Goal: Information Seeking & Learning: Learn about a topic

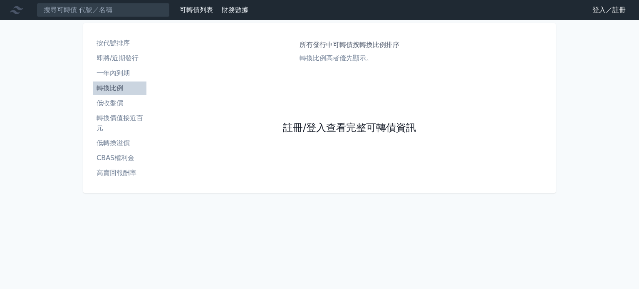
click at [353, 130] on link "註冊/登入查看完整可轉債資訊" at bounding box center [349, 128] width 133 height 13
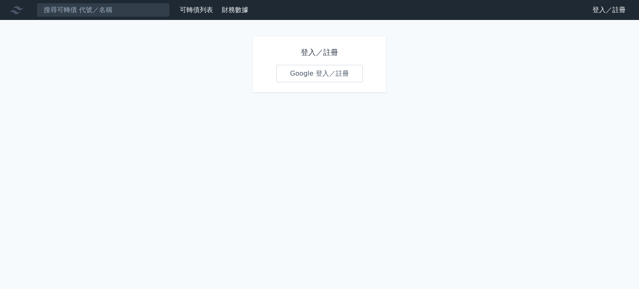
click at [314, 74] on link "Google 登入／註冊" at bounding box center [319, 73] width 87 height 17
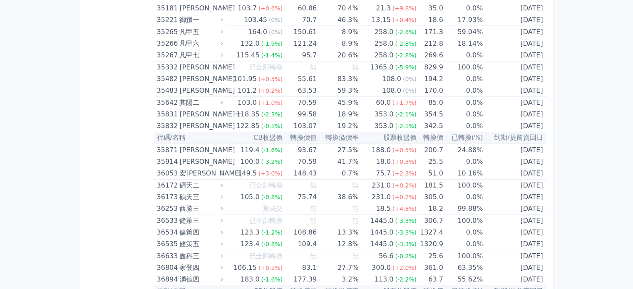
scroll to position [1640, 0]
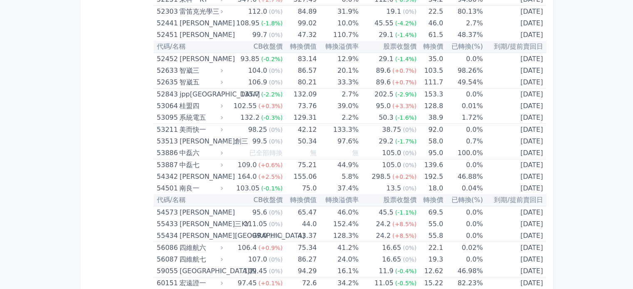
scroll to position [3172, 0]
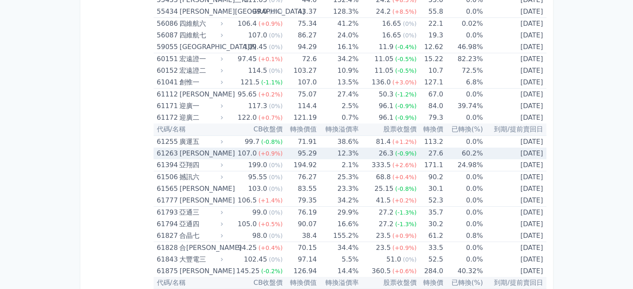
click at [476, 148] on td "60.2%" at bounding box center [463, 154] width 40 height 12
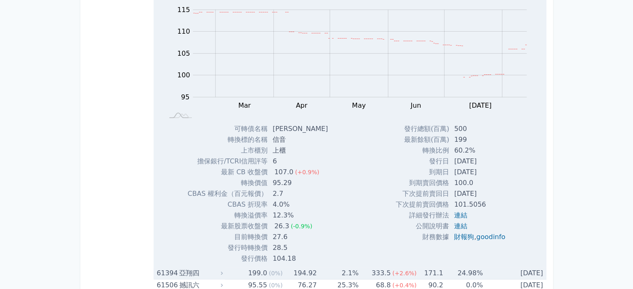
scroll to position [3255, 0]
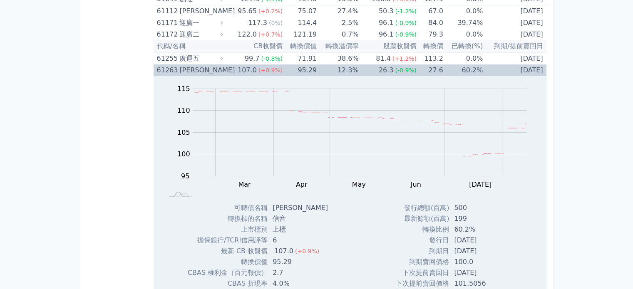
click at [390, 65] on div "26.3" at bounding box center [386, 71] width 18 height 12
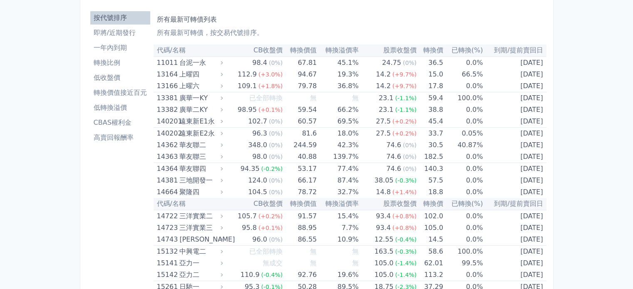
scroll to position [415, 0]
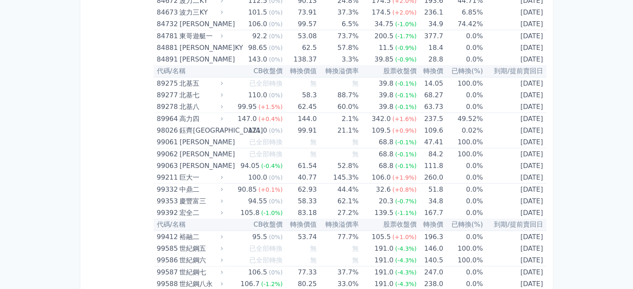
scroll to position [179, 0]
